Goal: Task Accomplishment & Management: Manage account settings

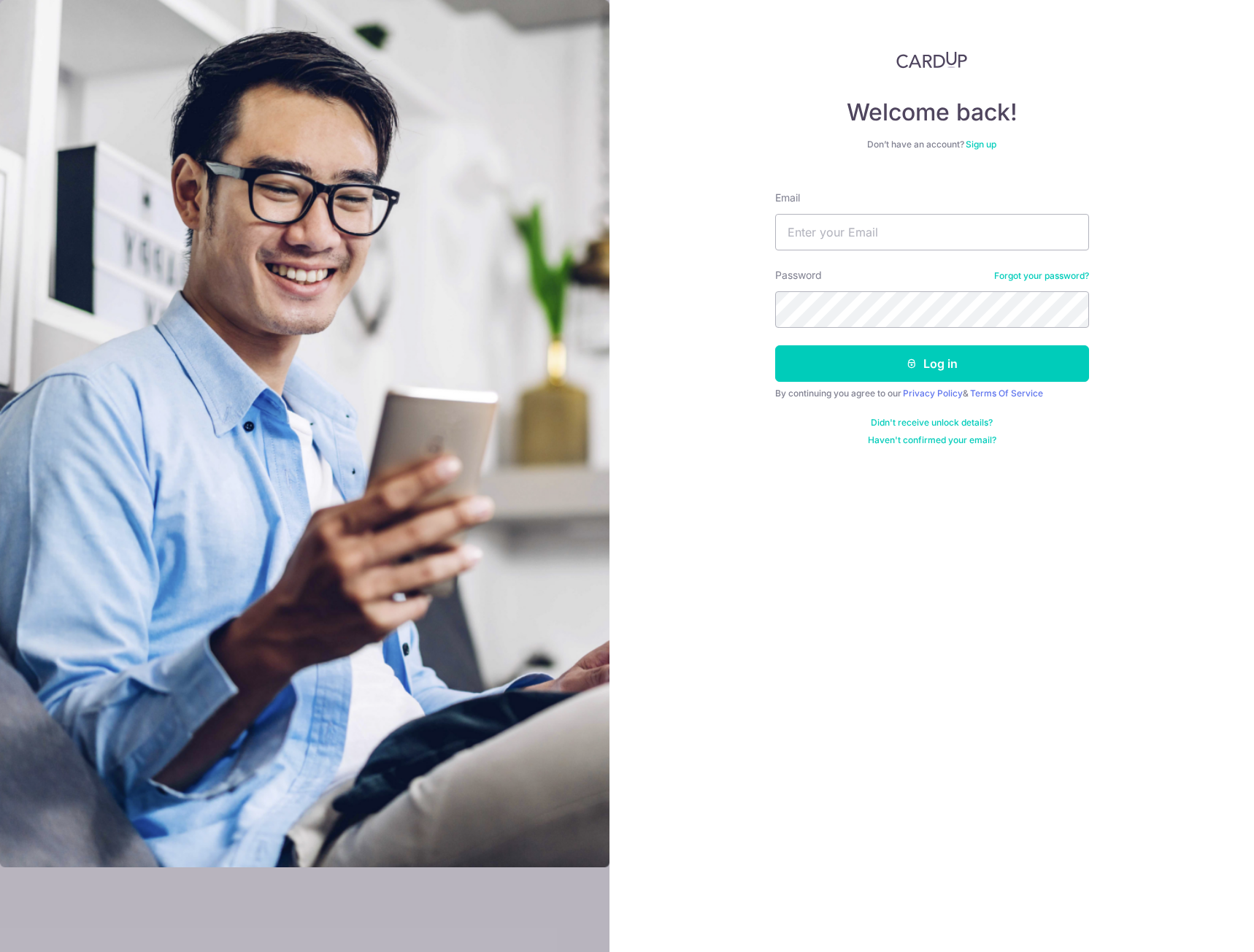
click at [859, 227] on input "Email" at bounding box center [932, 232] width 314 height 36
type input "[EMAIL_ADDRESS][DOMAIN_NAME]"
click at [775, 345] on button "Log in" at bounding box center [932, 363] width 314 height 36
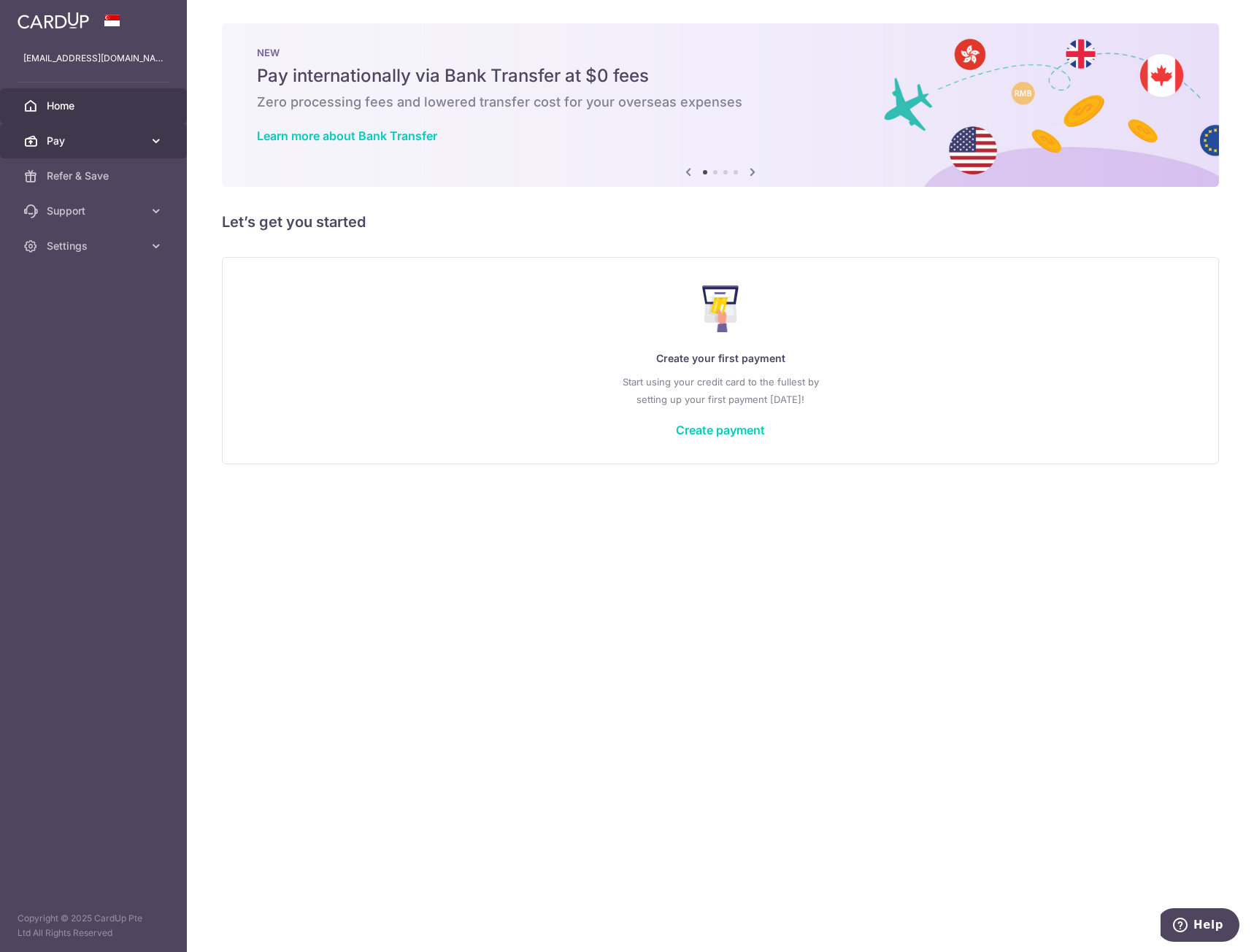
click at [96, 146] on span "Pay" at bounding box center [94, 141] width 97 height 15
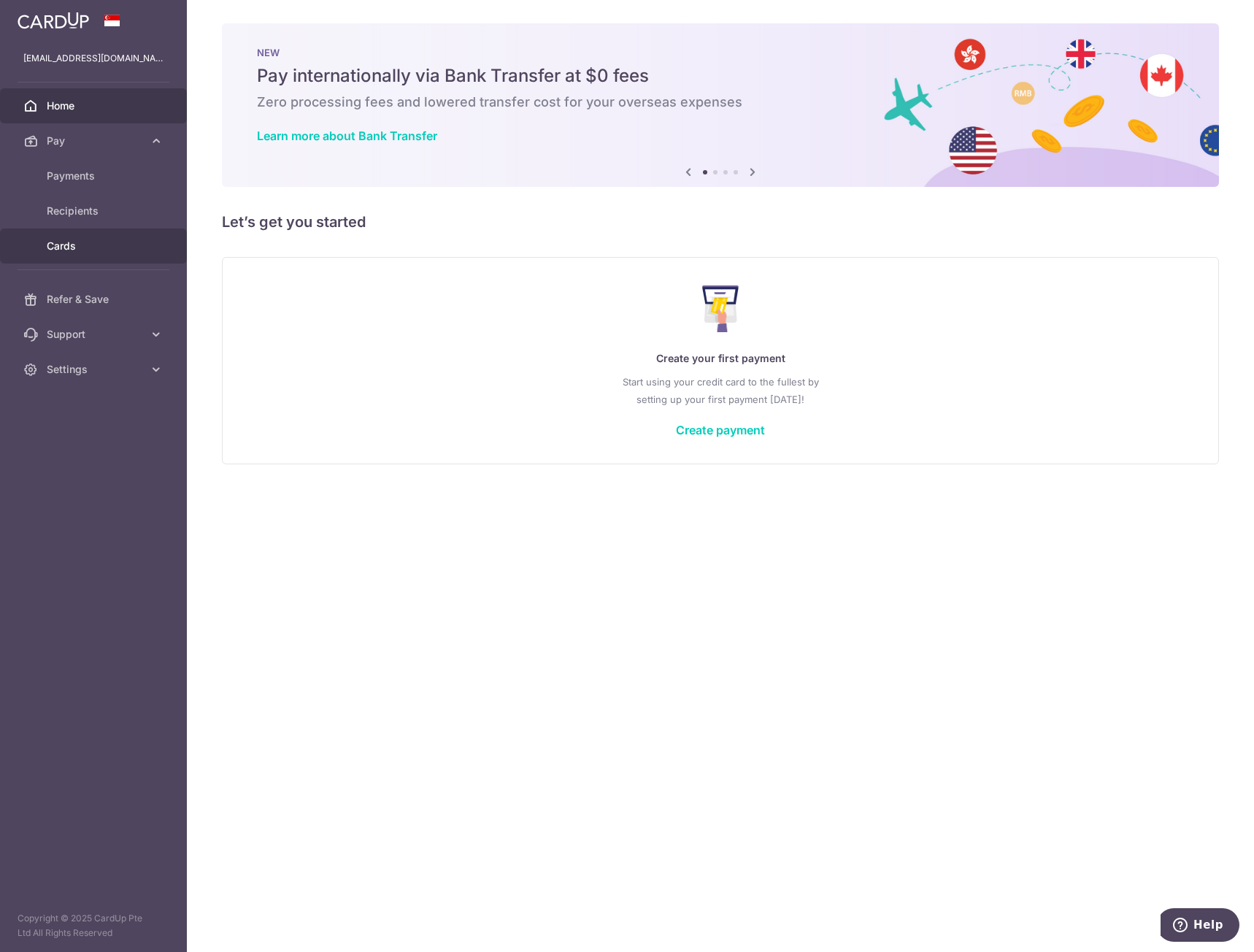
click at [55, 242] on span "Cards" at bounding box center [94, 246] width 97 height 15
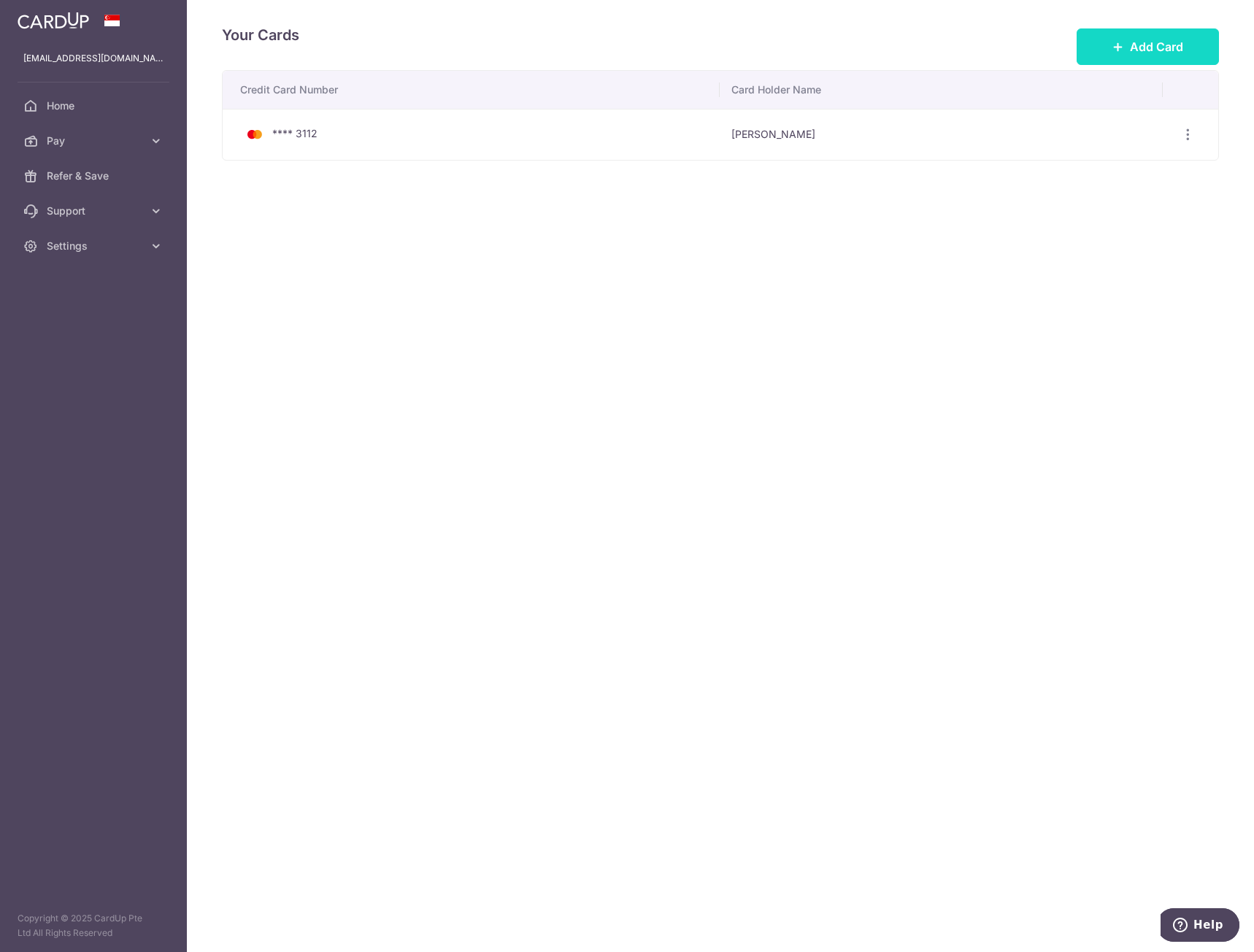
click at [1115, 46] on icon at bounding box center [1118, 46] width 12 height 12
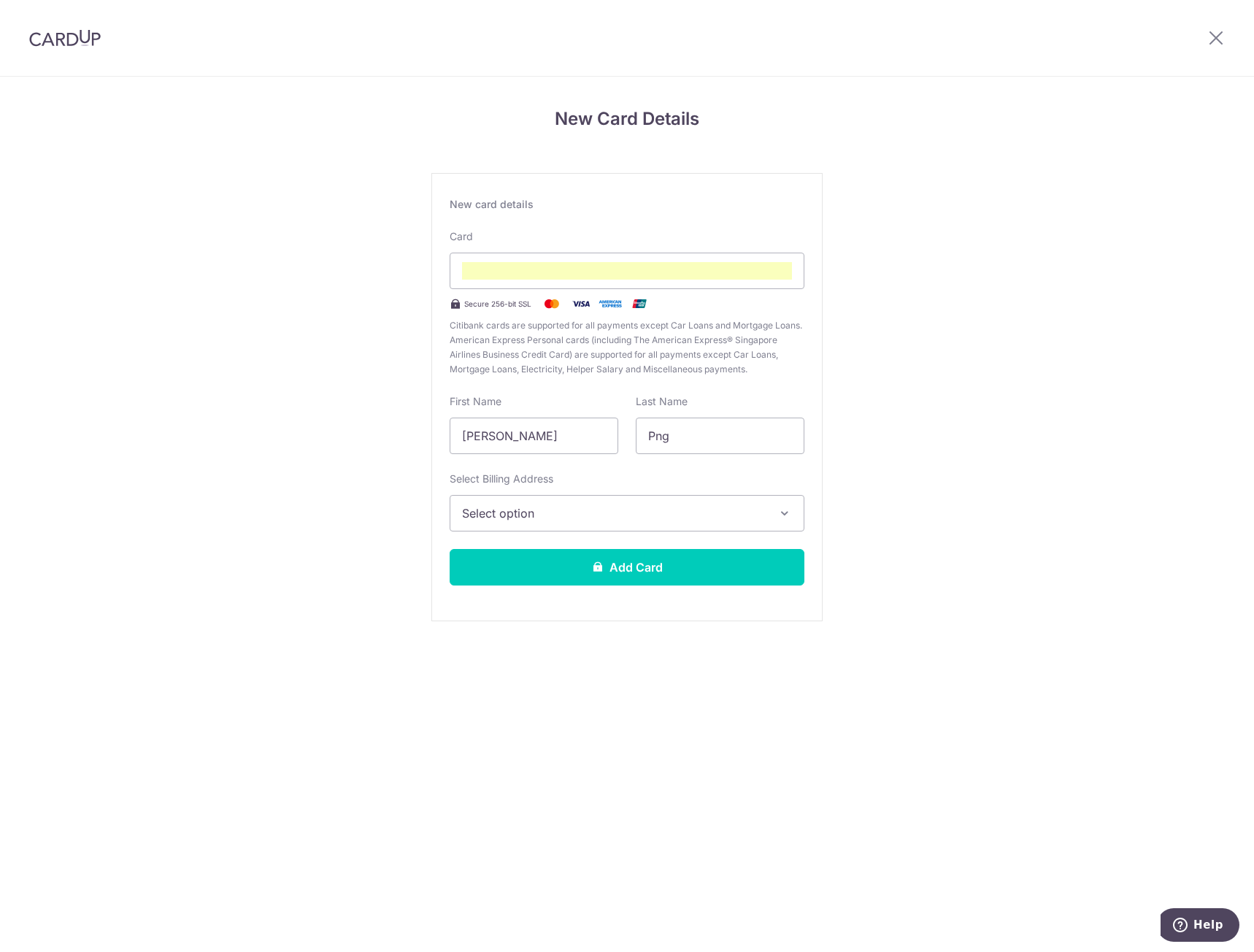
click at [540, 518] on span "Select option" at bounding box center [614, 513] width 304 height 18
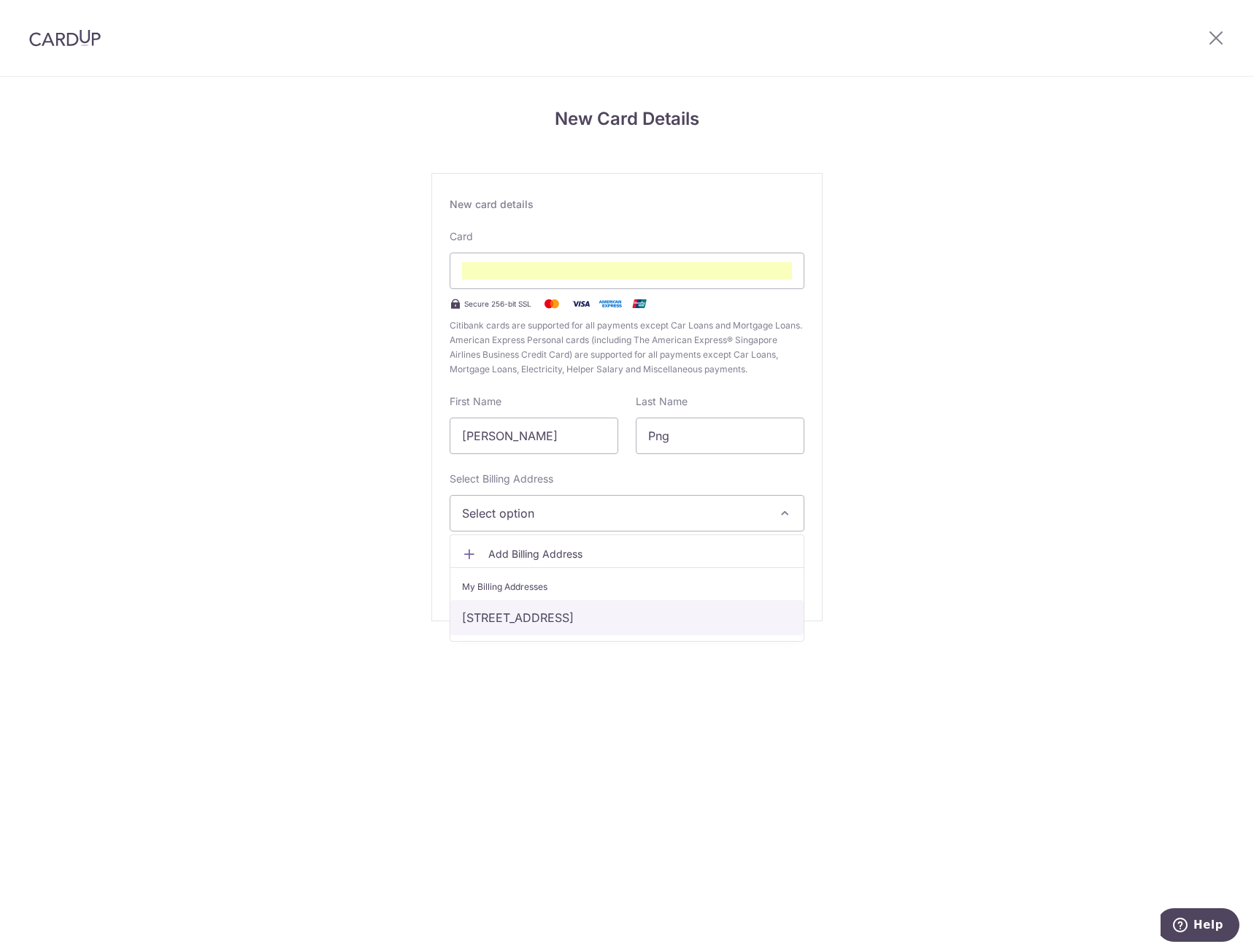
click at [531, 616] on link "#16-521, 42 circuit road, Singapore, Singapore, Singapore-370042" at bounding box center [627, 618] width 353 height 35
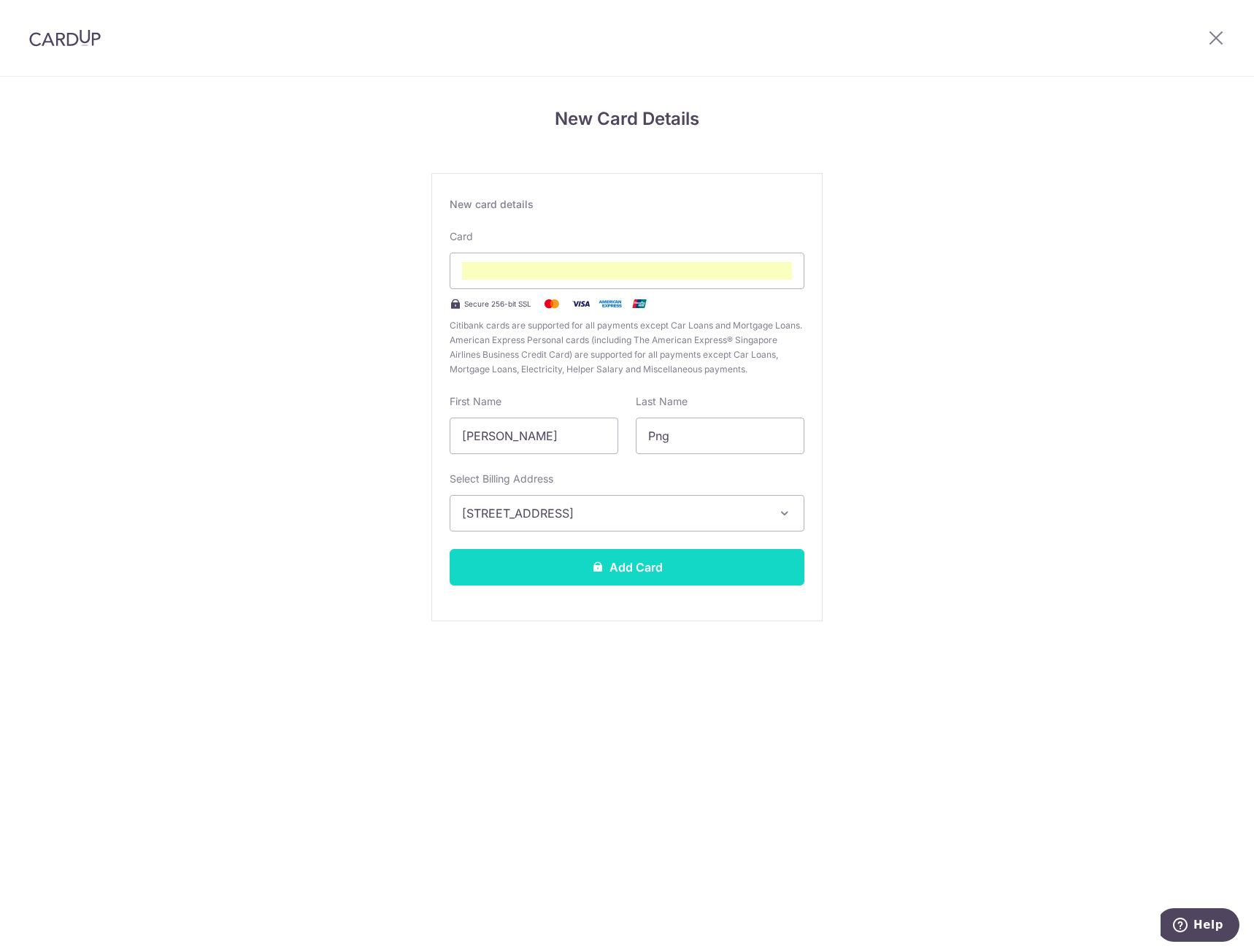
click at [566, 574] on button "Add Card" at bounding box center [627, 566] width 355 height 36
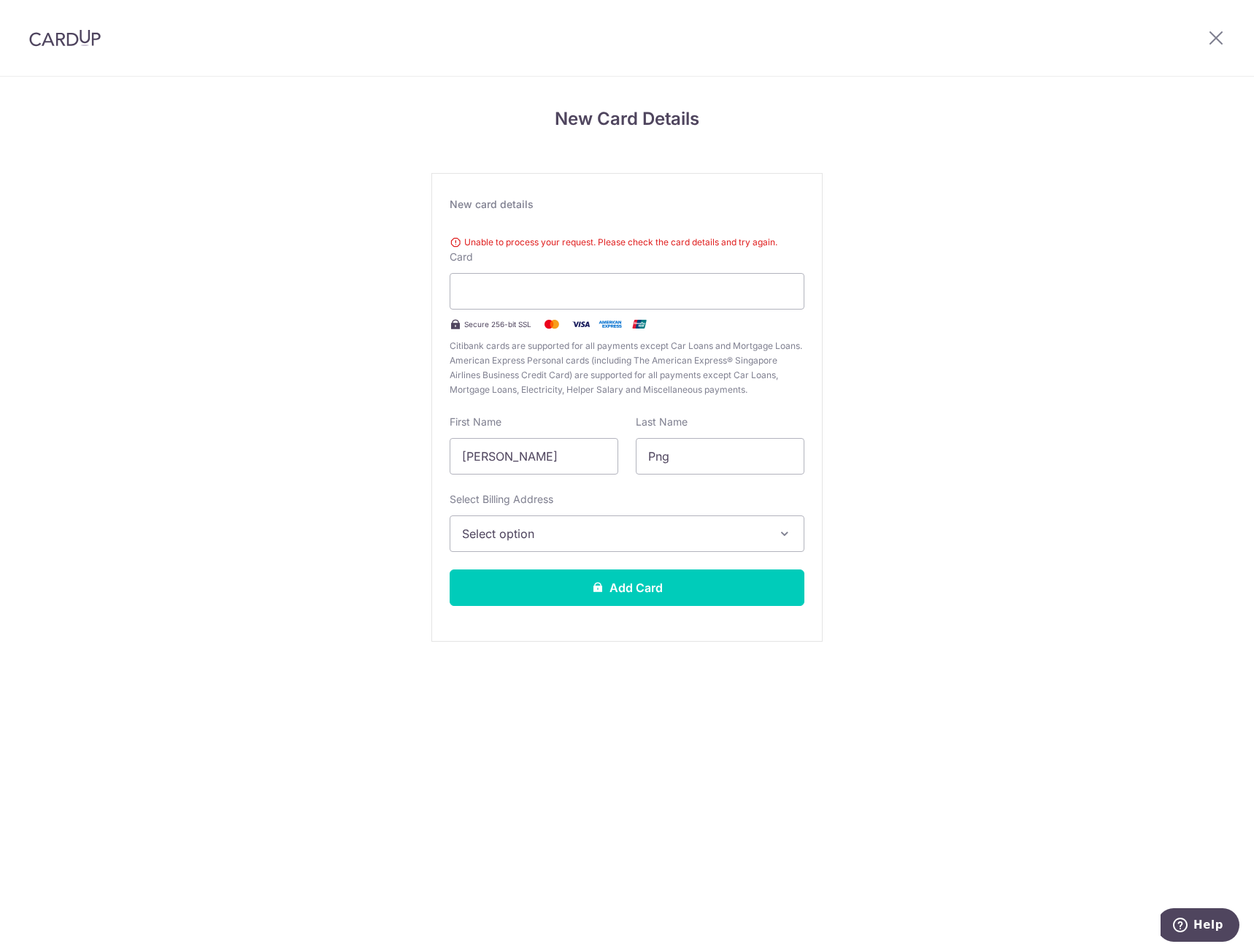
click at [998, 352] on div "New Card Details New card details Unable to process your request. Please check …" at bounding box center [627, 393] width 1254 height 633
click at [528, 535] on span "Select option" at bounding box center [614, 534] width 304 height 18
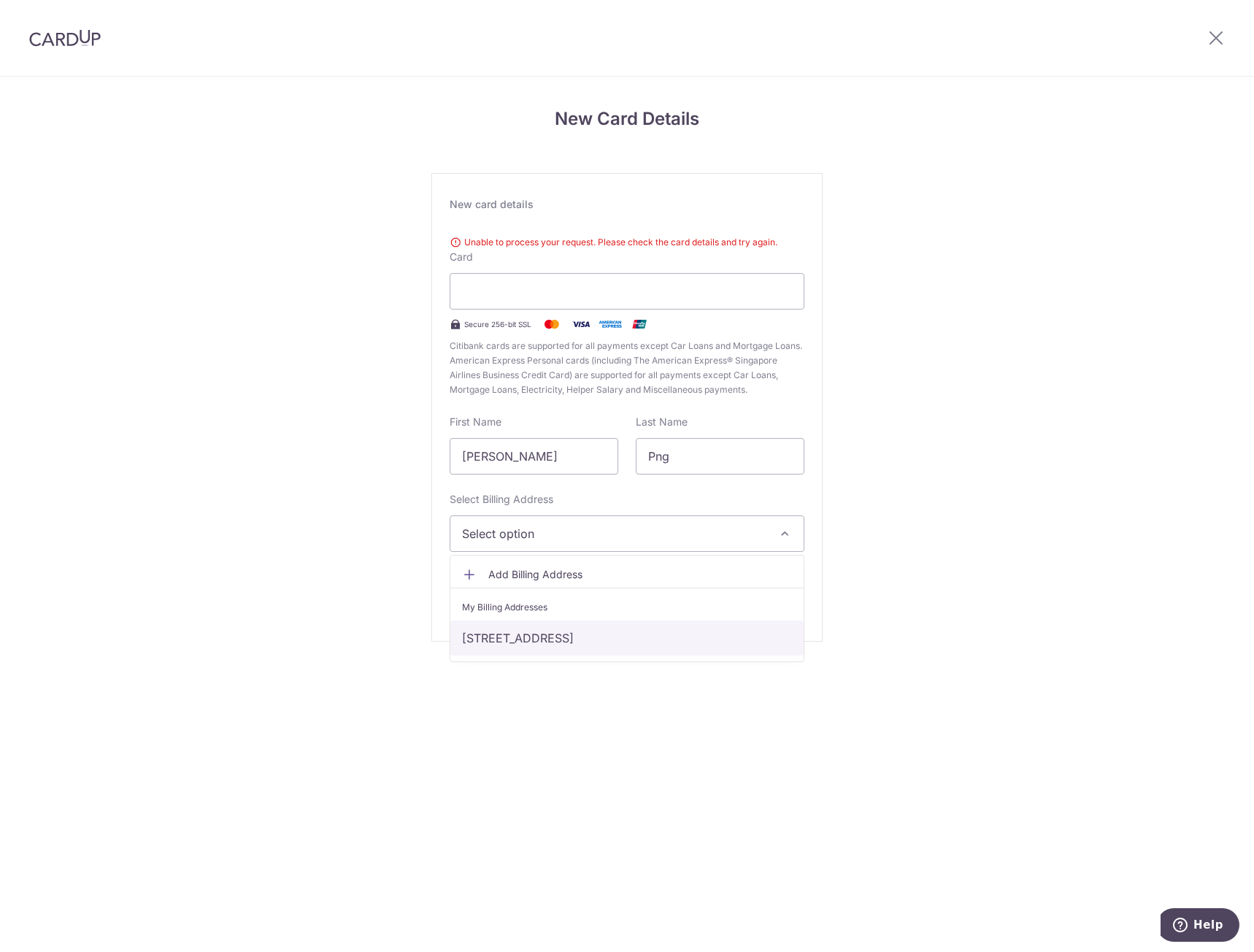
click at [532, 644] on link "#16-521, 42 circuit road, Singapore, Singapore, Singapore-370042" at bounding box center [627, 638] width 353 height 35
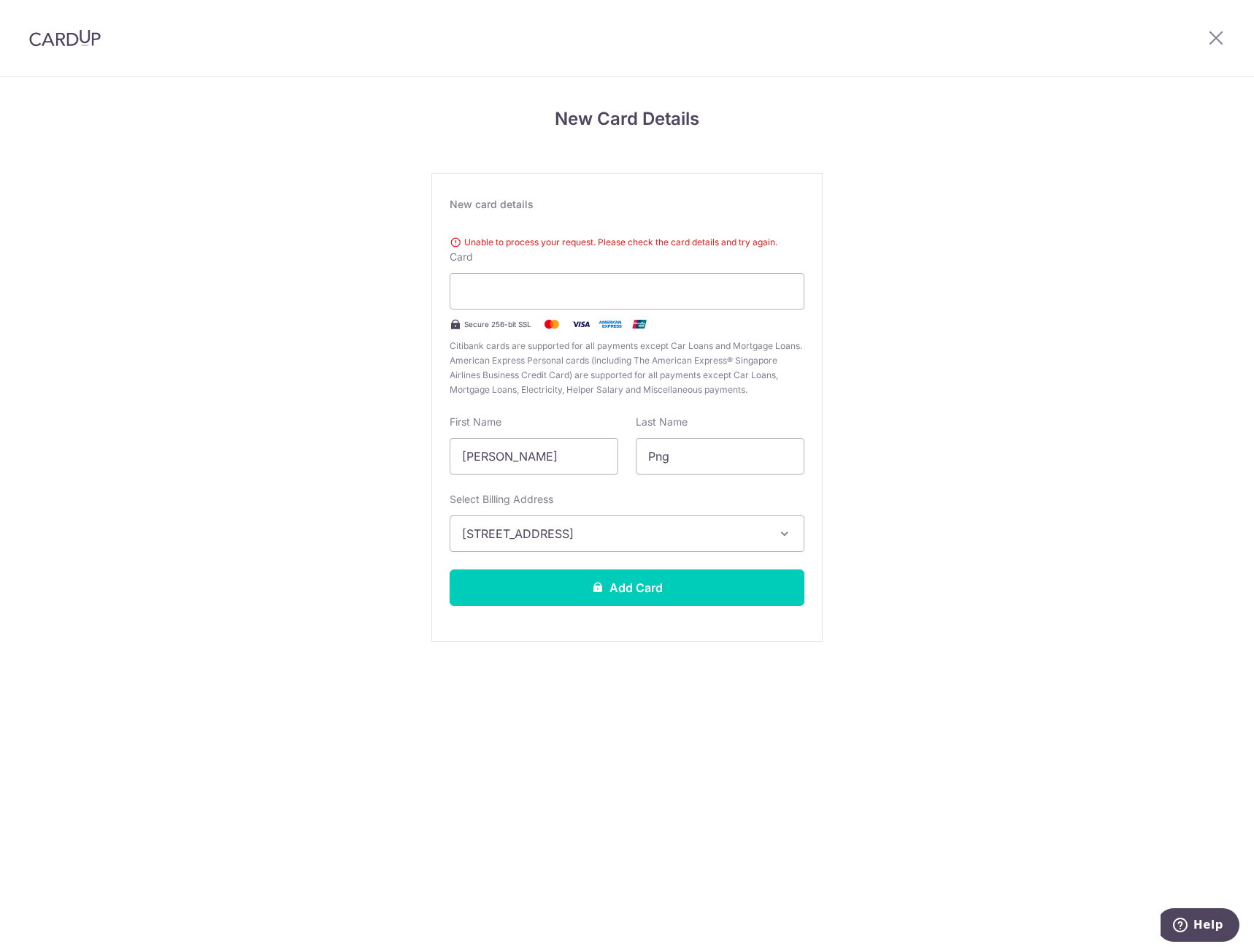
click at [325, 584] on div "New Card Details New card details Unable to process your request. Please check …" at bounding box center [627, 393] width 1254 height 633
click at [585, 592] on button "Add Card" at bounding box center [627, 587] width 355 height 36
click at [529, 280] on div at bounding box center [627, 291] width 355 height 36
click at [521, 300] on div at bounding box center [627, 291] width 355 height 36
click at [613, 204] on div "New card details" at bounding box center [627, 204] width 355 height 15
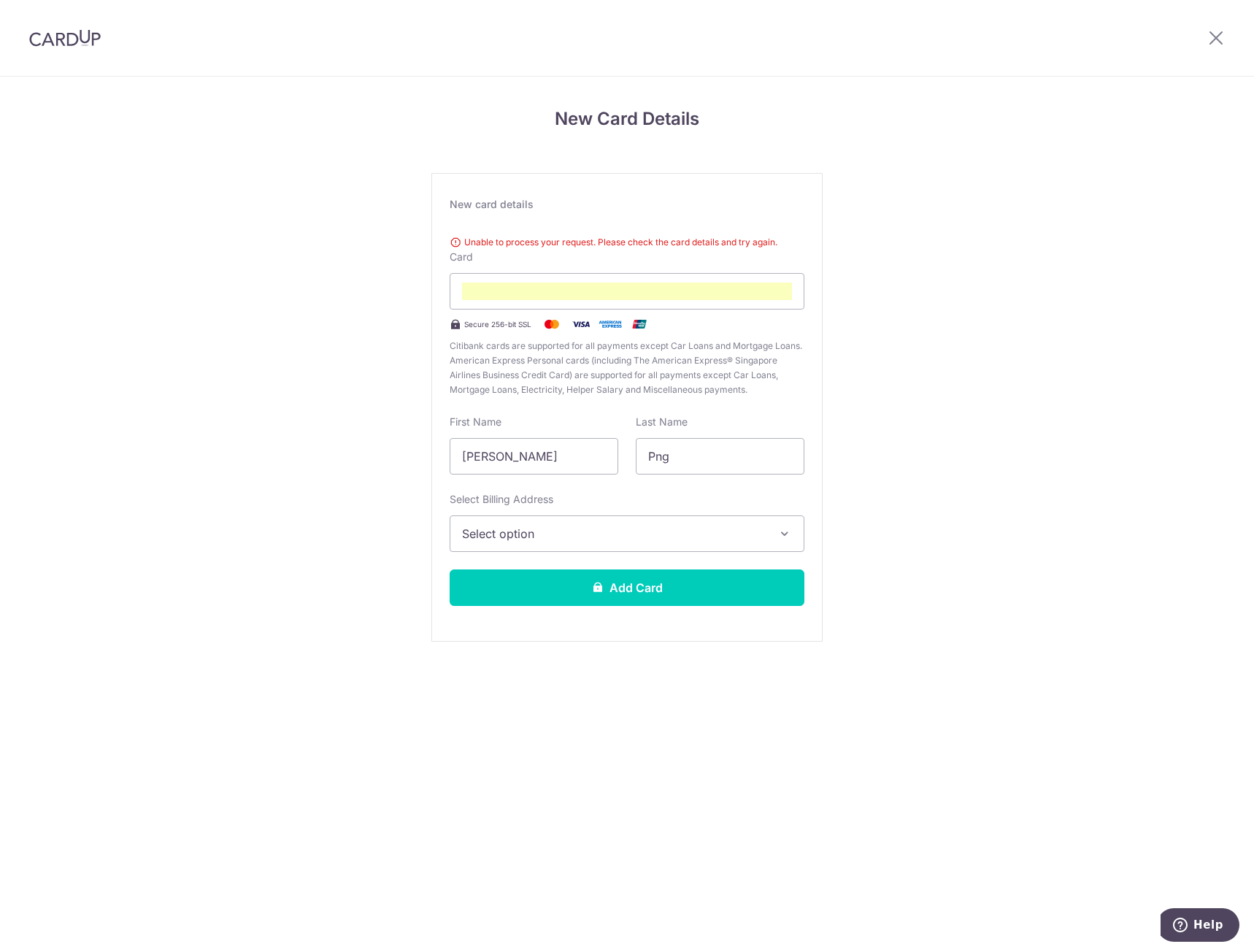
click at [585, 522] on button "Select option" at bounding box center [627, 533] width 355 height 36
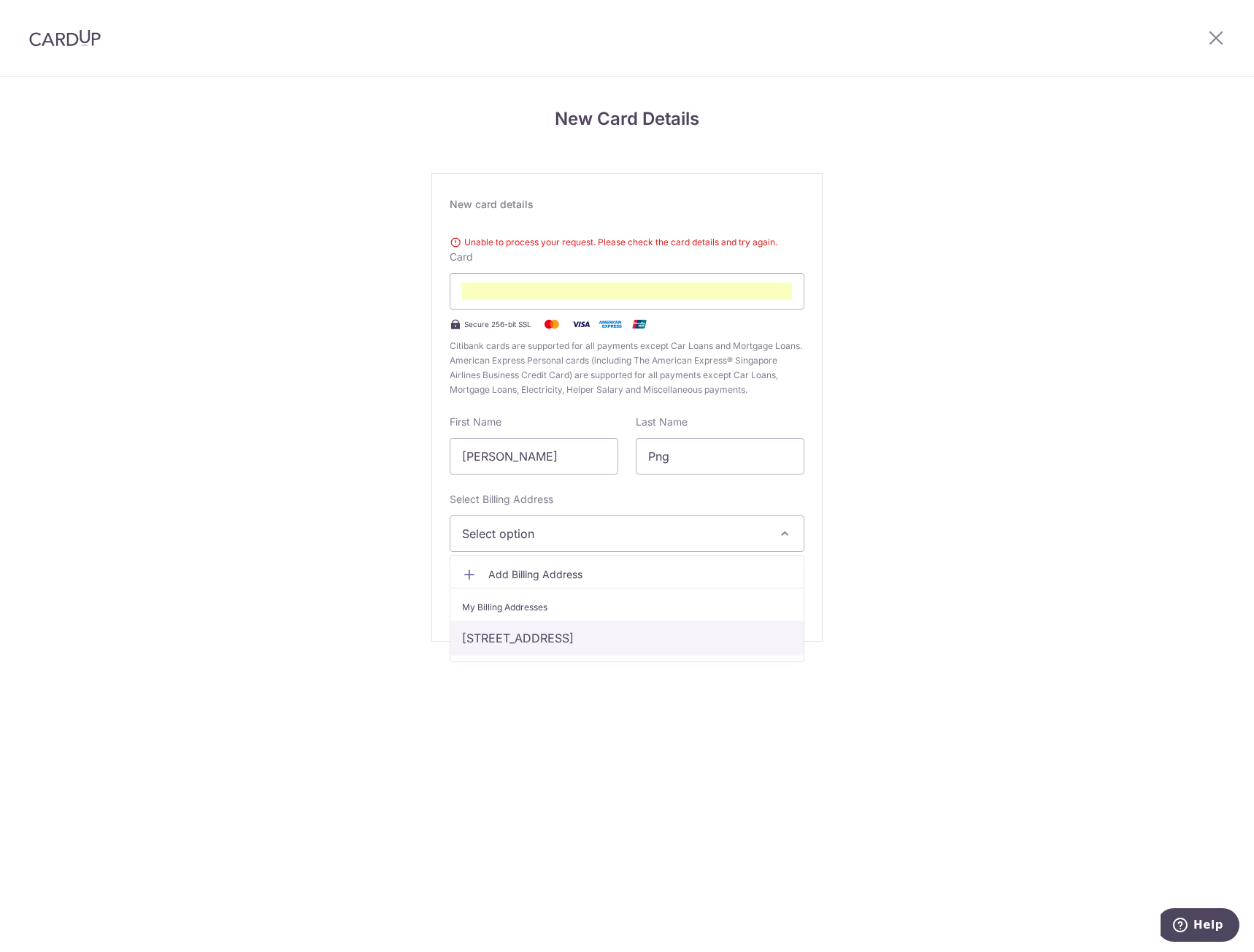
click at [521, 642] on link "[STREET_ADDRESS]" at bounding box center [627, 638] width 353 height 35
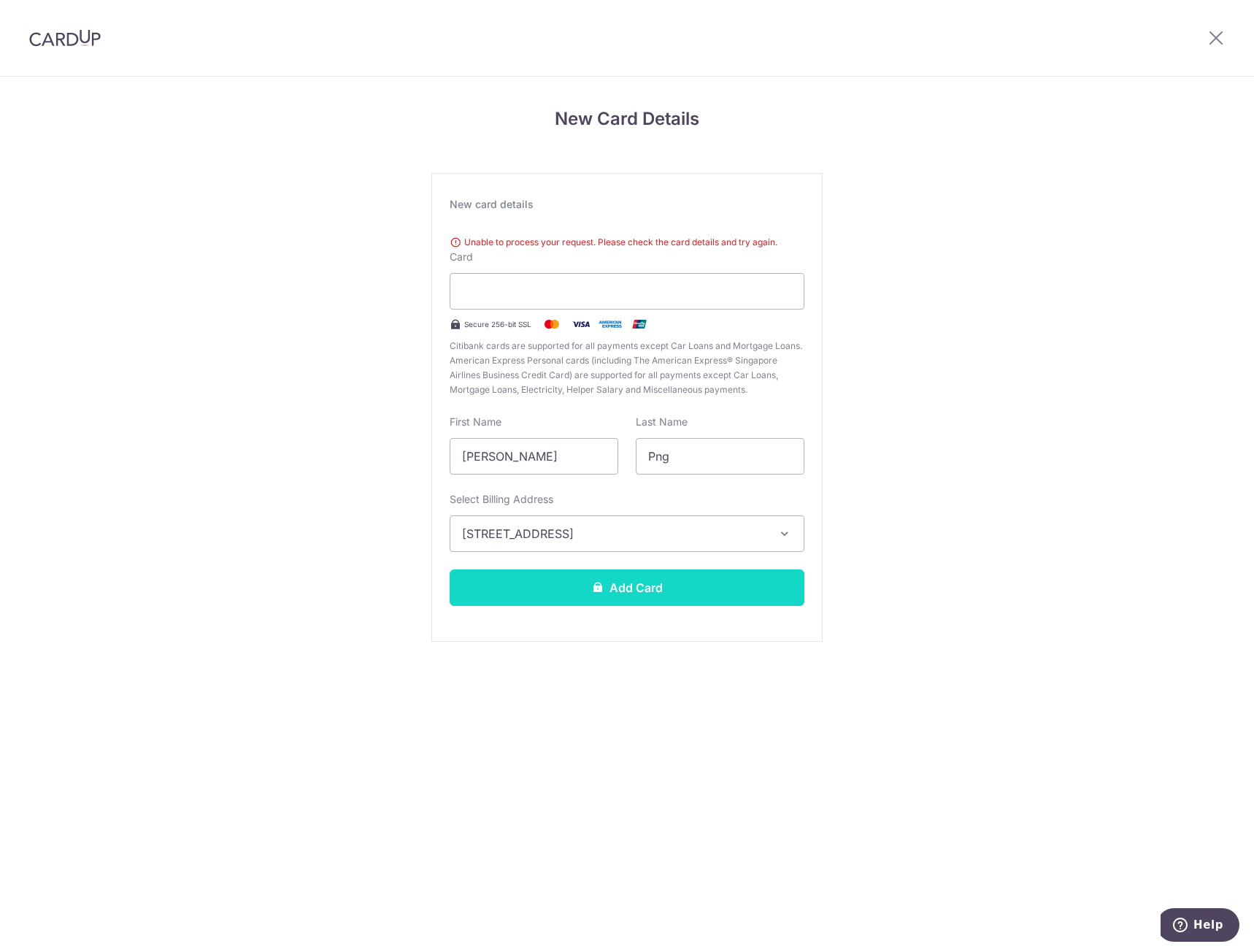
click at [579, 588] on button "Add Card" at bounding box center [627, 587] width 355 height 36
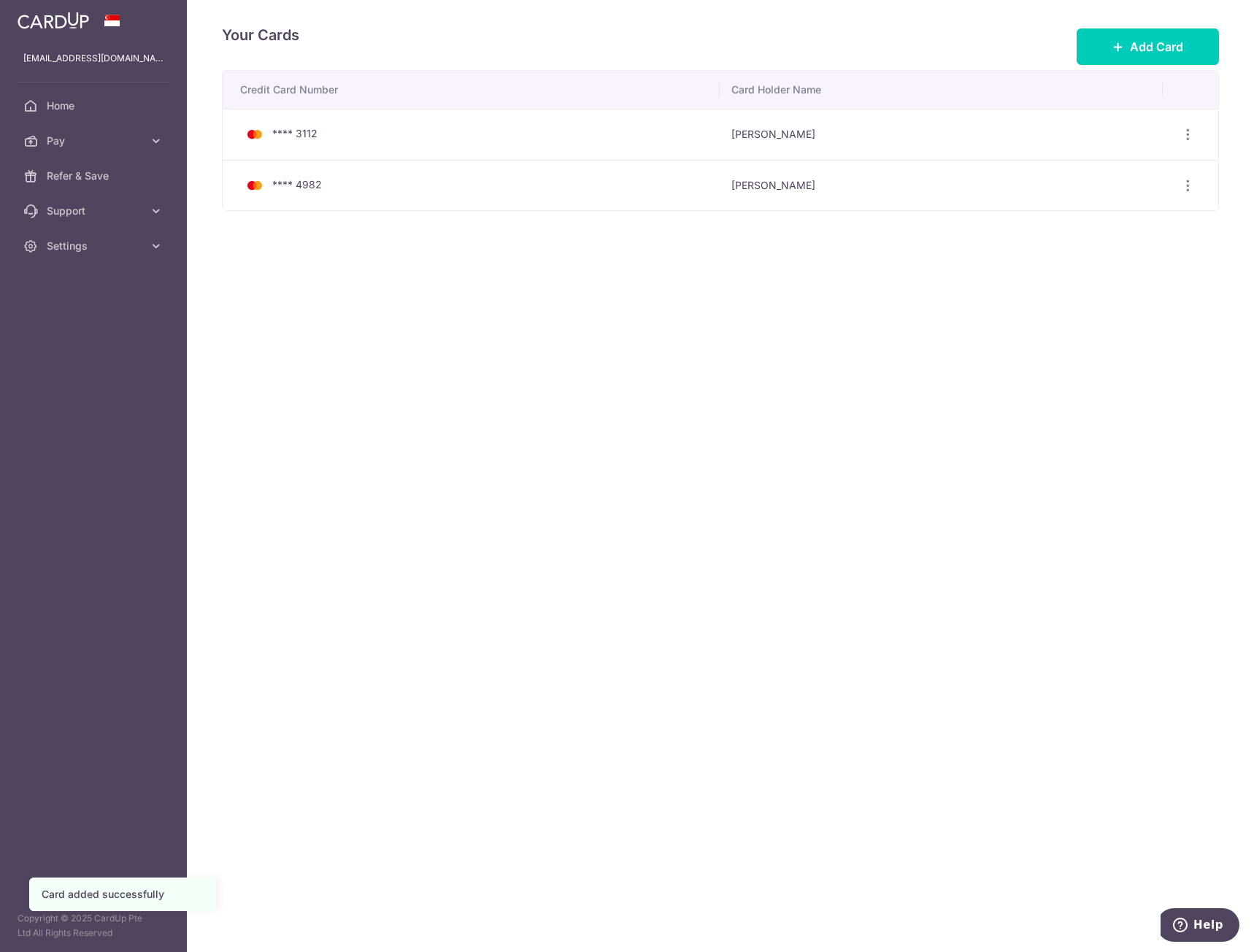
click at [562, 349] on div "Your Cards Add Card Credit Card Number Card Holder Name **** 3112 [PERSON_NAME]…" at bounding box center [720, 476] width 1067 height 952
drag, startPoint x: 516, startPoint y: 338, endPoint x: 506, endPoint y: 333, distance: 11.2
click at [511, 336] on div "Your Cards Add Card Credit Card Number Card Holder Name **** 3112 [PERSON_NAME]…" at bounding box center [720, 476] width 1067 height 952
click at [518, 360] on div "Your Cards Add Card Credit Card Number Card Holder Name **** 3112 [PERSON_NAME]…" at bounding box center [720, 476] width 1067 height 952
click at [992, 321] on div "Your Cards Add Card Credit Card Number Card Holder Name **** 3112 [PERSON_NAME]…" at bounding box center [720, 476] width 1067 height 952
